Goal: Communication & Community: Participate in discussion

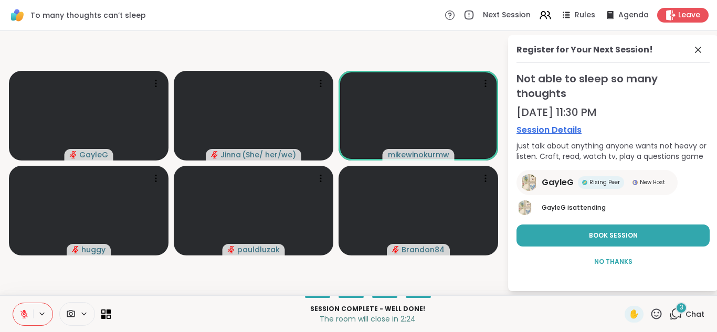
click at [25, 308] on button at bounding box center [23, 314] width 20 height 22
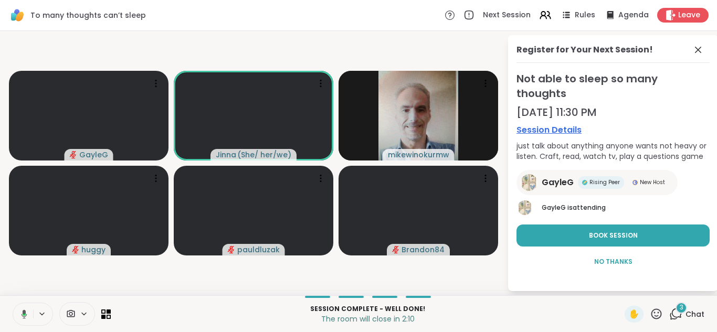
click at [25, 308] on button at bounding box center [23, 314] width 22 height 22
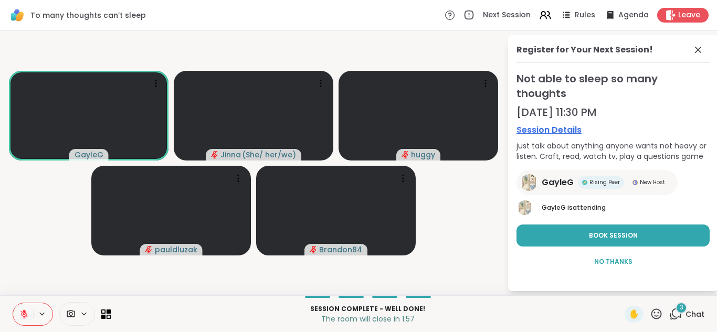
click at [25, 308] on button at bounding box center [23, 314] width 20 height 22
click at [650, 312] on icon at bounding box center [656, 313] width 13 height 13
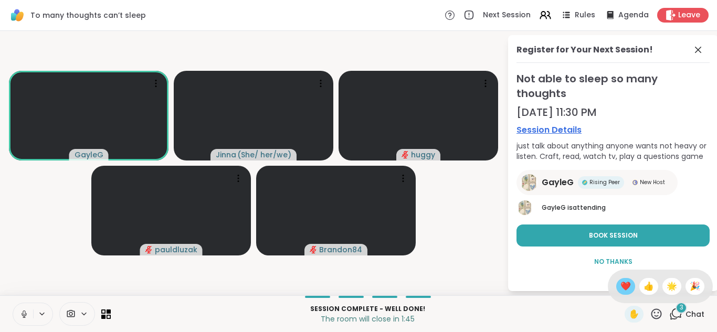
click at [620, 280] on span "❤️" at bounding box center [625, 286] width 10 height 13
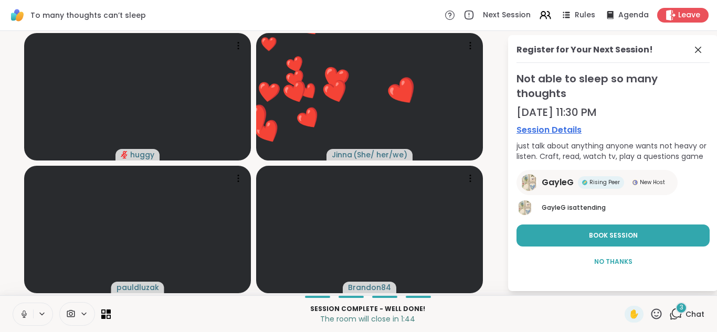
click at [650, 311] on icon at bounding box center [656, 313] width 13 height 13
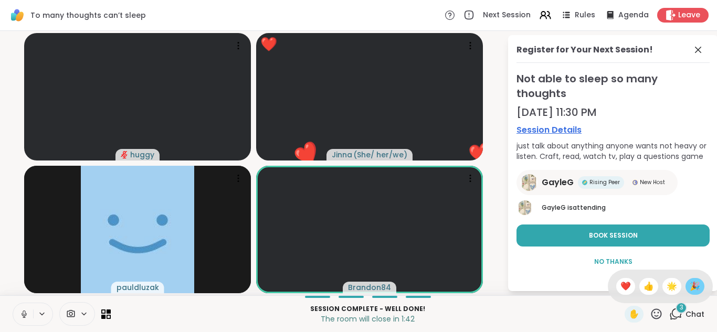
click at [690, 281] on span "🎉" at bounding box center [695, 286] width 10 height 13
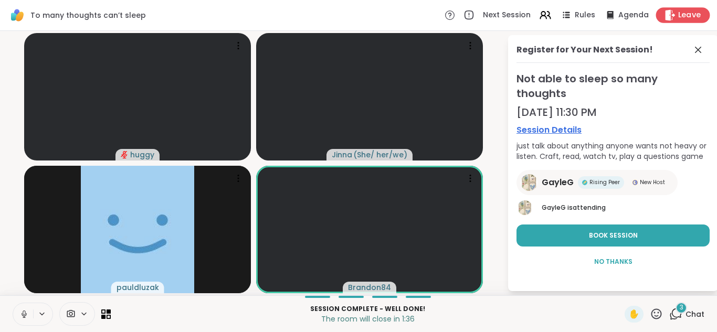
click at [678, 11] on span "Leave" at bounding box center [689, 15] width 23 height 11
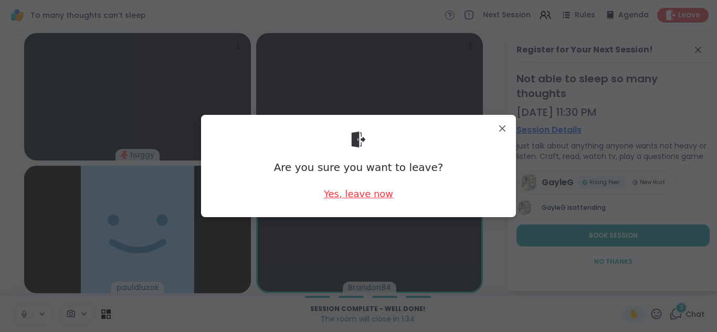
click at [365, 192] on div "Yes, leave now" at bounding box center [358, 193] width 69 height 13
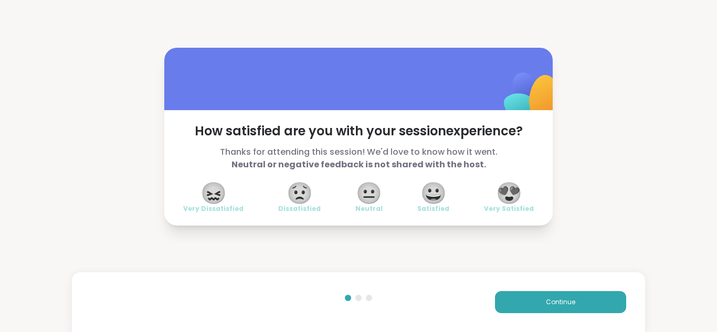
click at [431, 195] on span "😀" at bounding box center [433, 193] width 26 height 19
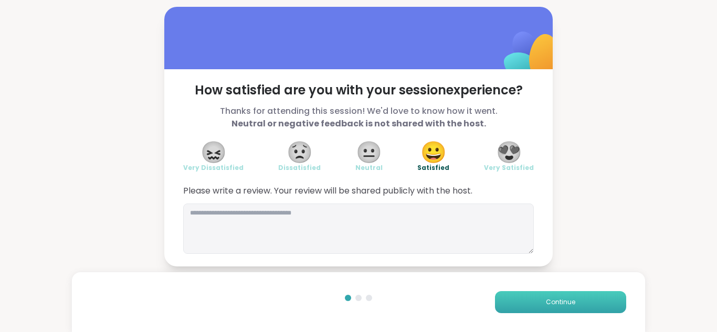
click at [546, 298] on span "Continue" at bounding box center [560, 302] width 29 height 9
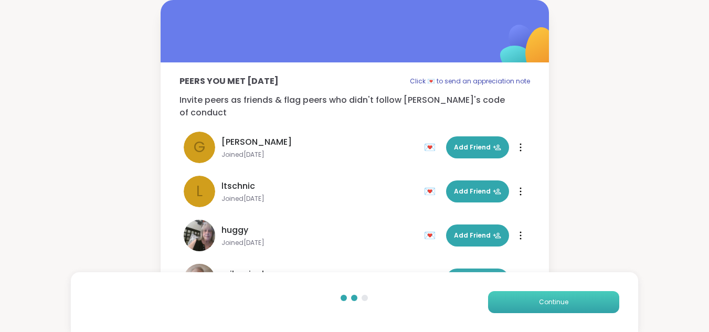
click at [546, 298] on span "Continue" at bounding box center [553, 302] width 29 height 9
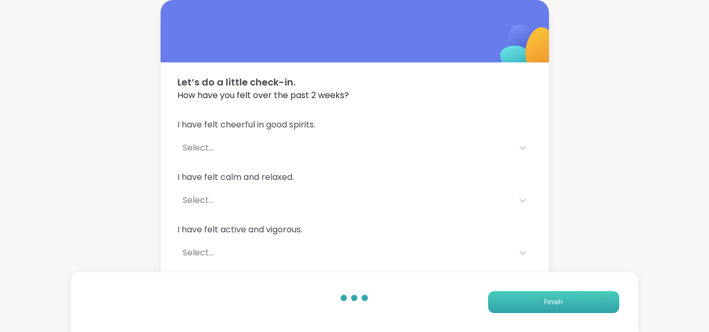
click at [546, 298] on span "Finish" at bounding box center [553, 302] width 18 height 9
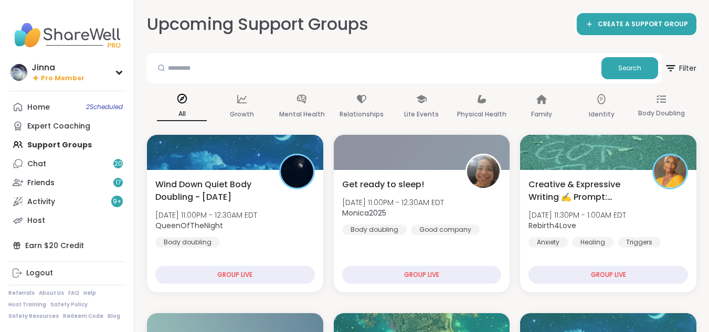
click at [78, 144] on div "Home 2 Scheduled Expert Coaching Support Groups Chat 20 Friends 17 Activity 9 +…" at bounding box center [66, 164] width 117 height 132
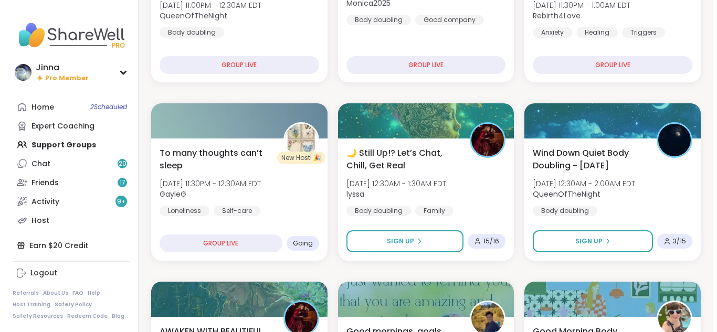
scroll to position [231, 0]
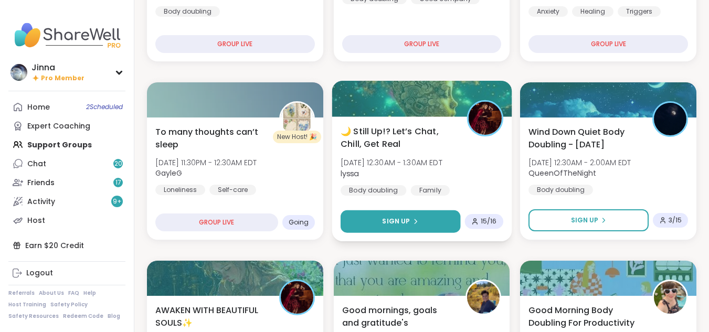
click at [414, 217] on div "Sign Up" at bounding box center [400, 221] width 36 height 9
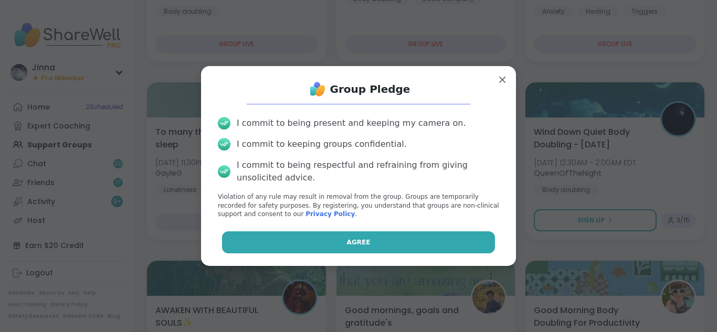
click at [383, 235] on button "Agree" at bounding box center [358, 242] width 273 height 22
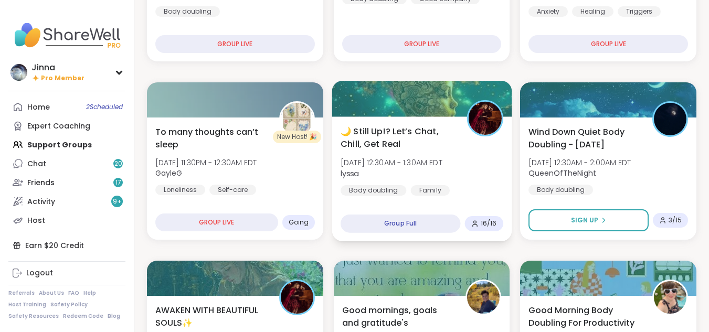
click at [430, 185] on div "Family" at bounding box center [429, 190] width 39 height 10
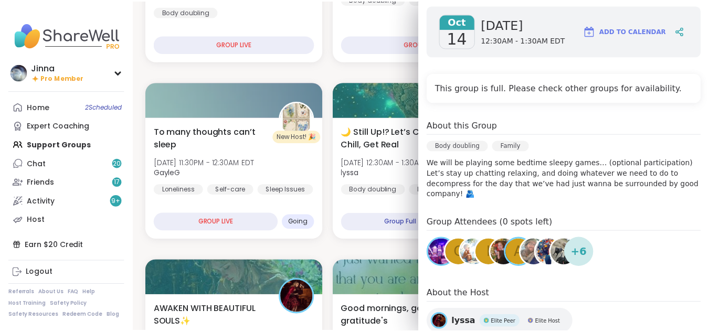
scroll to position [168, 0]
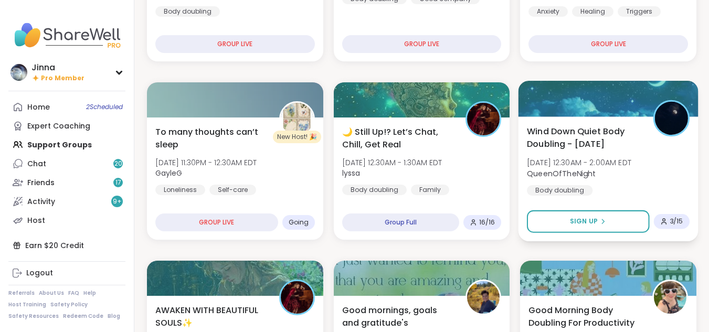
click at [581, 183] on div "Wind Down Quiet Body Doubling - [DATE] [DATE] 12:30AM - 2:00AM EDT QueenOfTheNi…" at bounding box center [608, 160] width 163 height 71
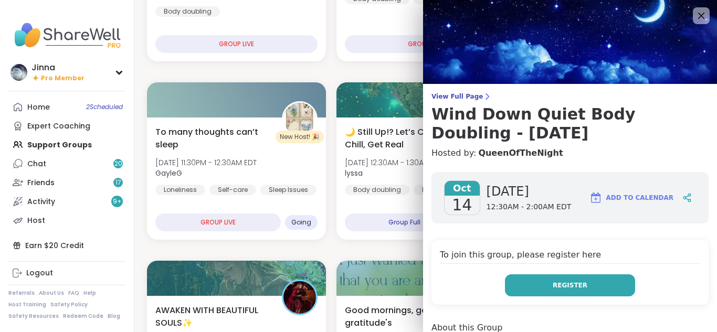
click at [555, 283] on span "Register" at bounding box center [570, 285] width 35 height 9
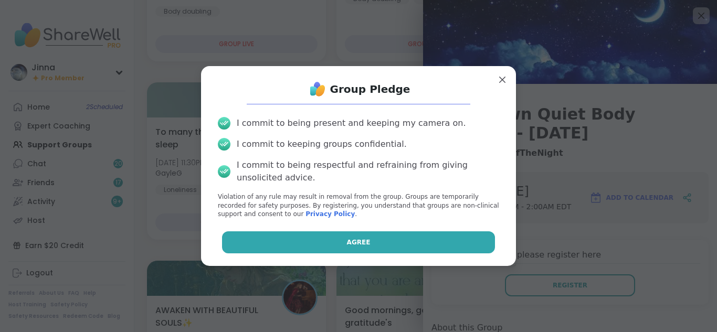
click at [464, 239] on button "Agree" at bounding box center [358, 242] width 273 height 22
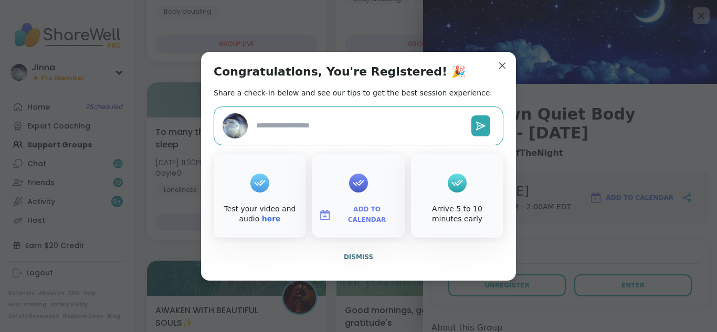
type textarea "*"
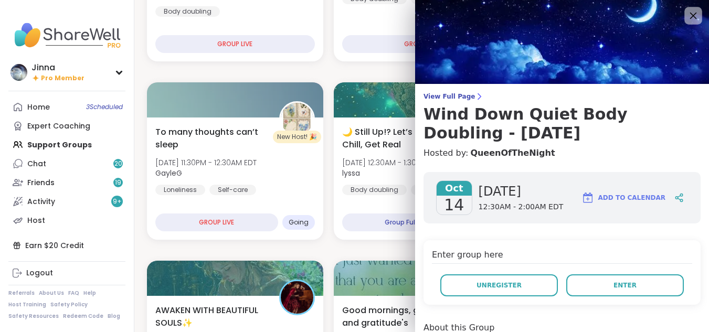
click at [686, 10] on icon at bounding box center [692, 15] width 13 height 13
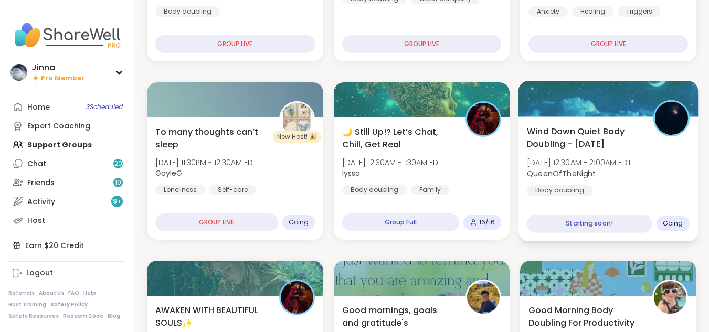
click at [604, 188] on div "Wind Down Quiet Body Doubling - [DATE] [DATE] 12:30AM - 2:00AM EDT QueenOfTheNi…" at bounding box center [608, 160] width 163 height 71
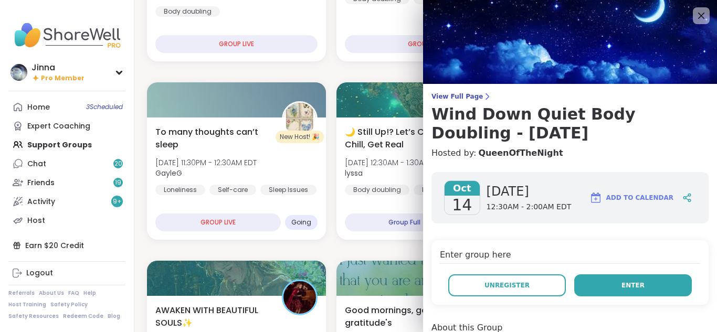
click at [621, 282] on span "Enter" at bounding box center [632, 285] width 23 height 9
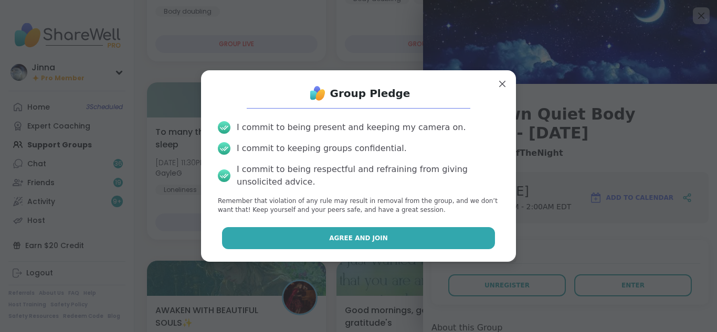
click at [354, 236] on span "Agree and Join" at bounding box center [358, 238] width 59 height 9
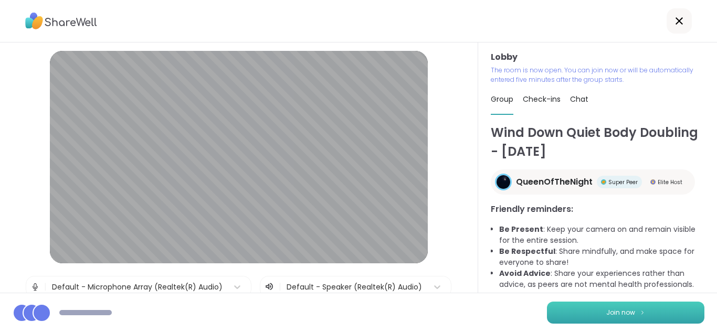
click at [617, 307] on button "Join now" at bounding box center [625, 313] width 157 height 22
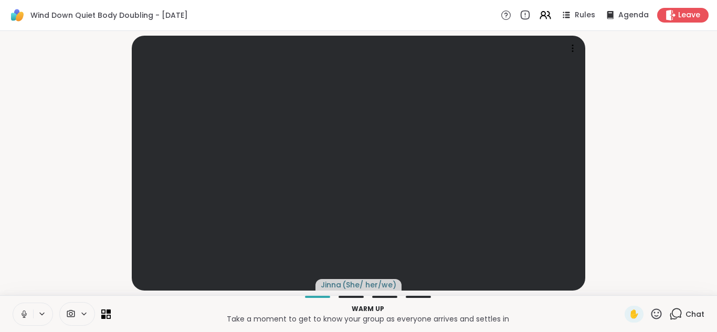
click at [624, 307] on div "✋" at bounding box center [633, 314] width 19 height 17
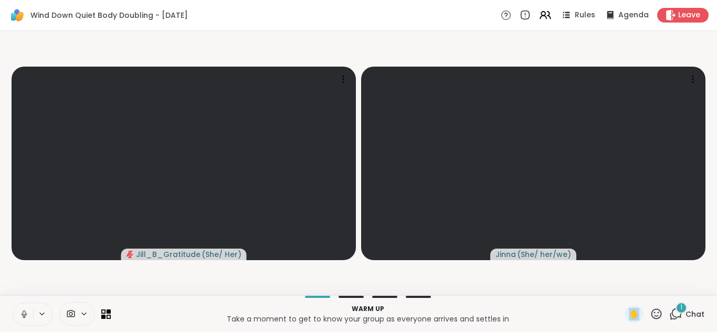
click at [21, 307] on button at bounding box center [23, 314] width 20 height 22
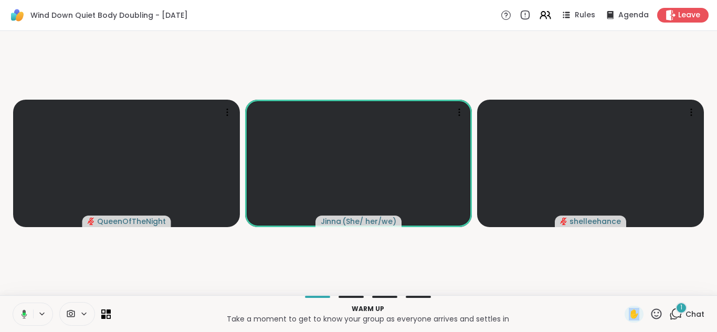
click at [21, 307] on button at bounding box center [23, 314] width 22 height 22
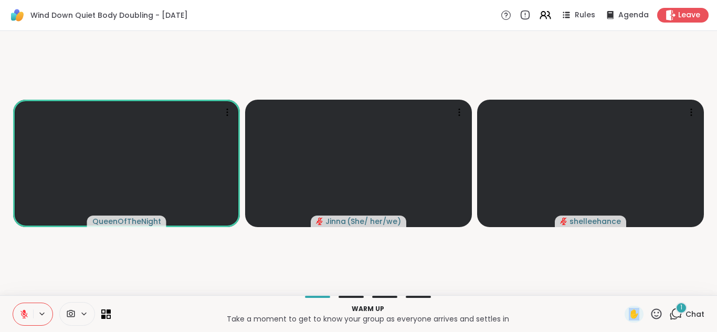
click at [21, 307] on button at bounding box center [23, 314] width 20 height 22
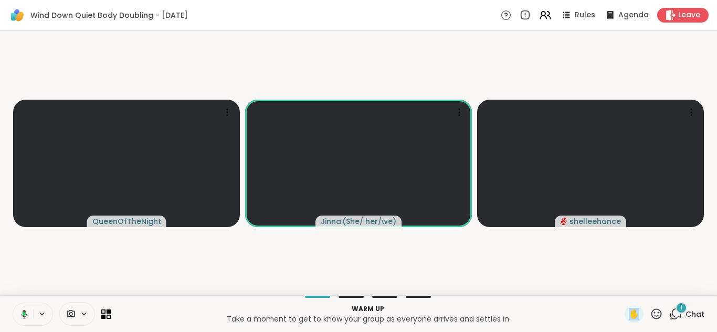
click at [21, 307] on button at bounding box center [23, 314] width 22 height 22
